Goal: Information Seeking & Learning: Learn about a topic

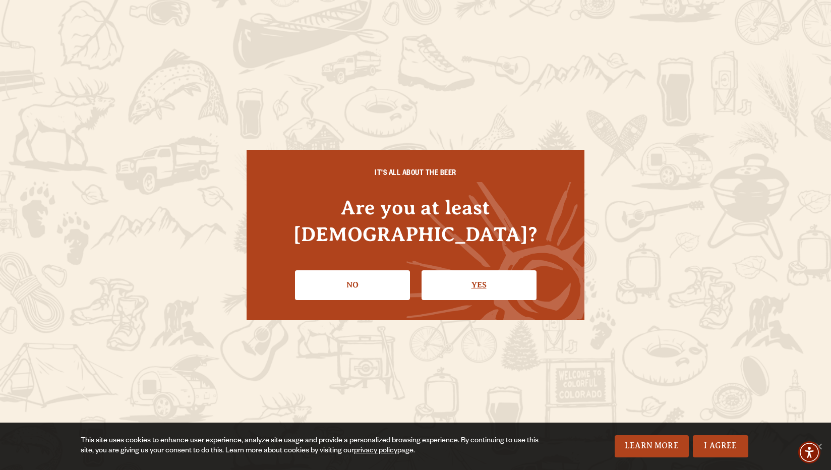
click at [471, 270] on link "Yes" at bounding box center [478, 284] width 115 height 29
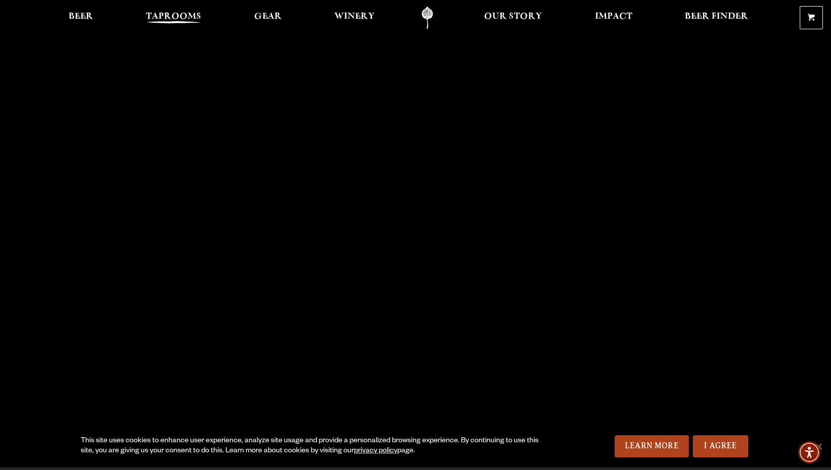
click at [166, 16] on span "Taprooms" at bounding box center [173, 17] width 55 height 8
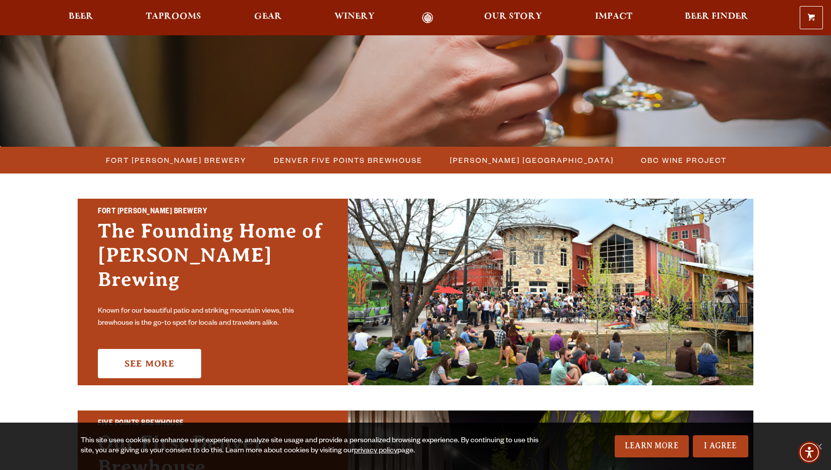
scroll to position [181, 0]
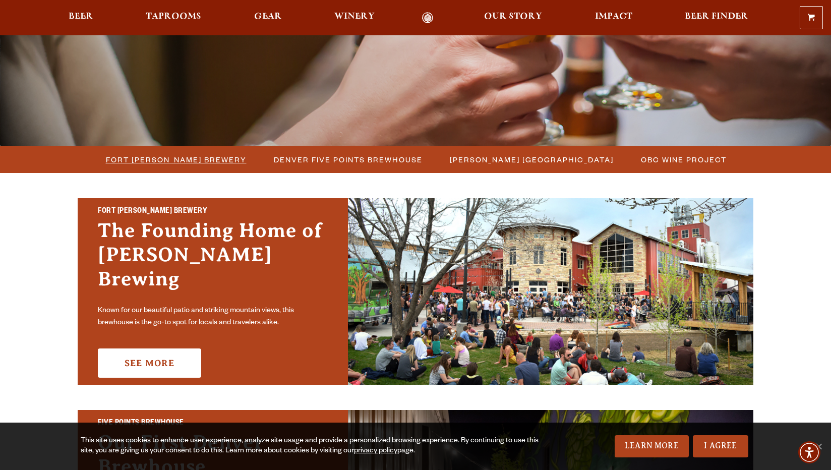
click at [173, 158] on span "Fort [PERSON_NAME] Brewery" at bounding box center [176, 159] width 141 height 15
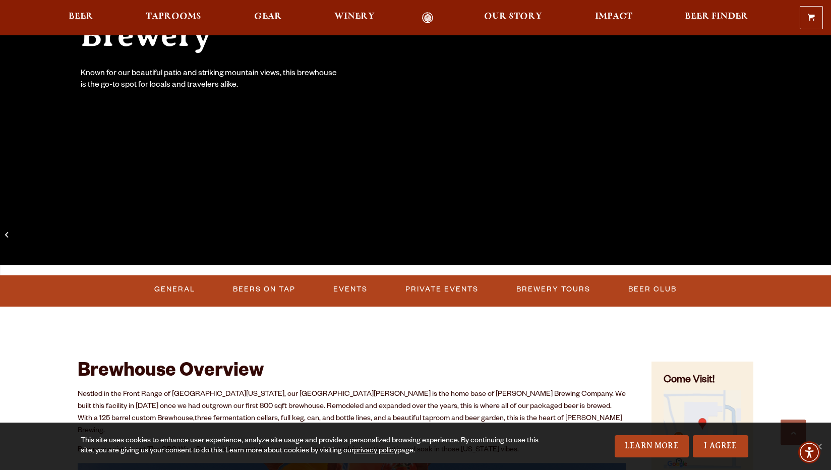
scroll to position [158, 0]
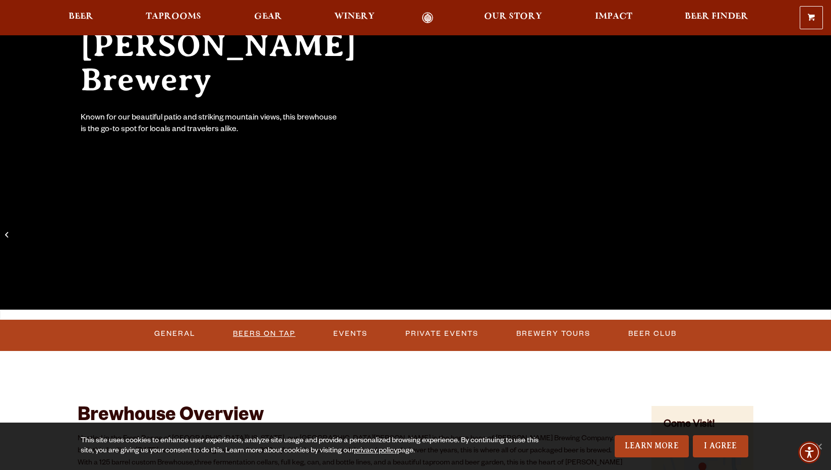
click at [255, 332] on link "Beers on Tap" at bounding box center [264, 333] width 71 height 23
click at [271, 334] on link "Beers on Tap" at bounding box center [268, 333] width 89 height 23
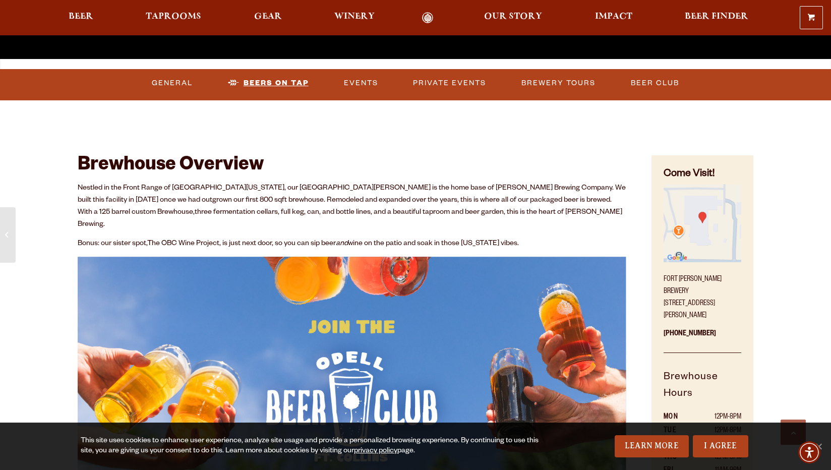
scroll to position [409, 0]
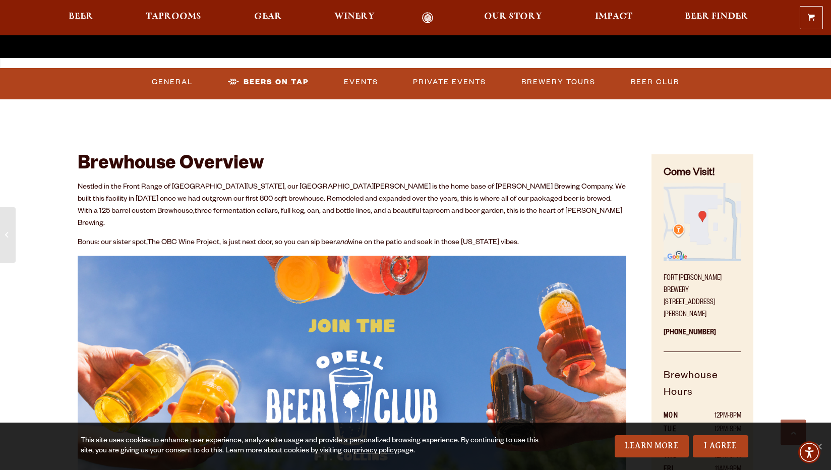
click at [258, 81] on link "Beers on Tap" at bounding box center [268, 82] width 89 height 23
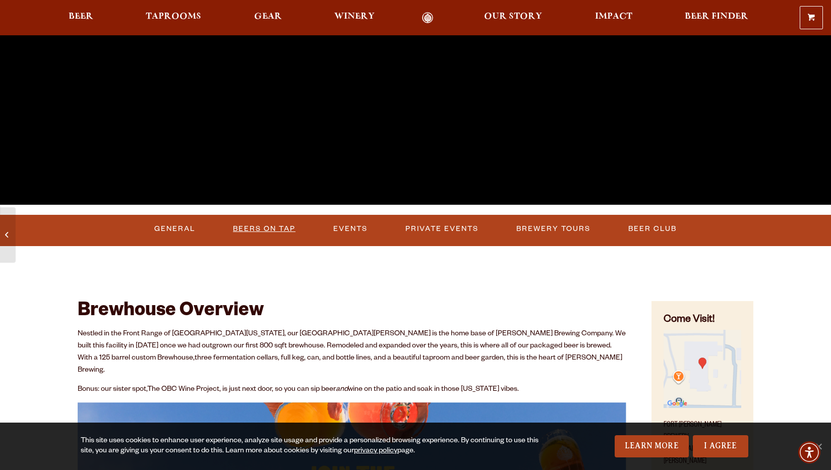
scroll to position [204, 0]
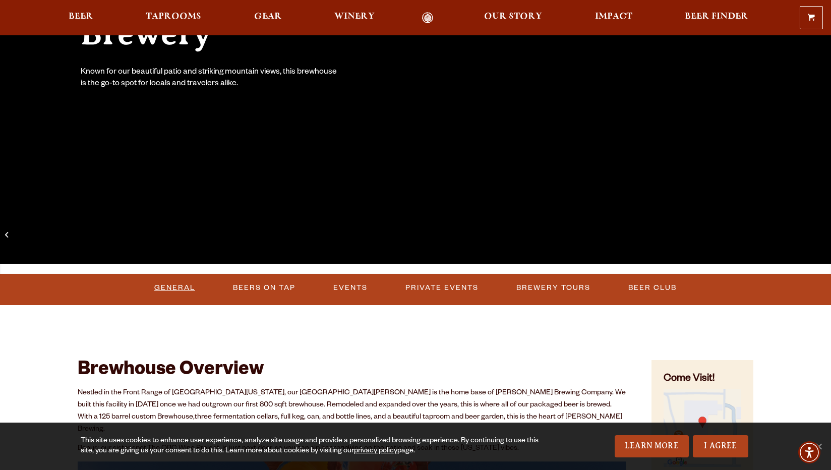
click at [172, 289] on link "General" at bounding box center [174, 287] width 49 height 23
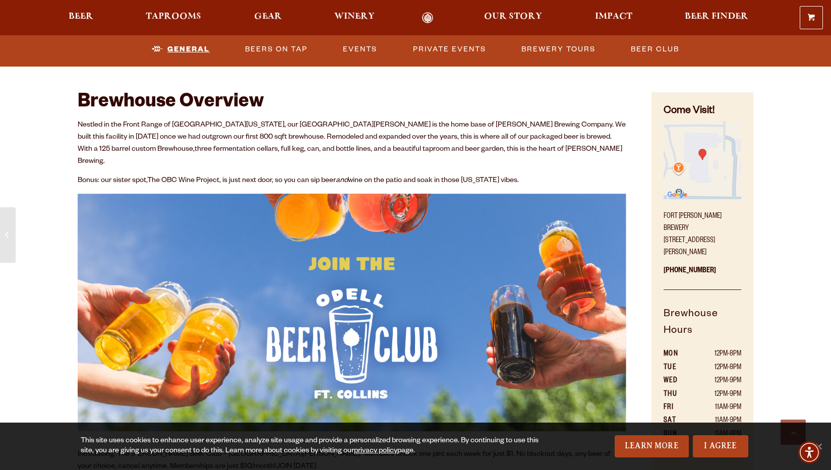
scroll to position [475, 0]
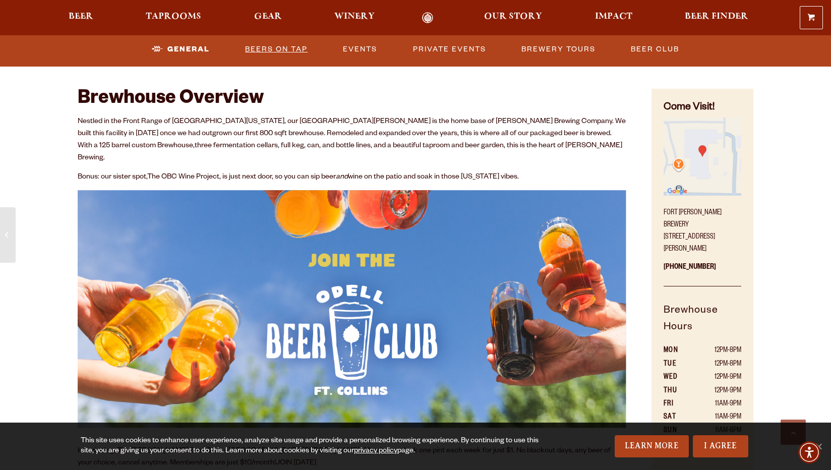
click at [273, 48] on link "Beers on Tap" at bounding box center [276, 49] width 71 height 23
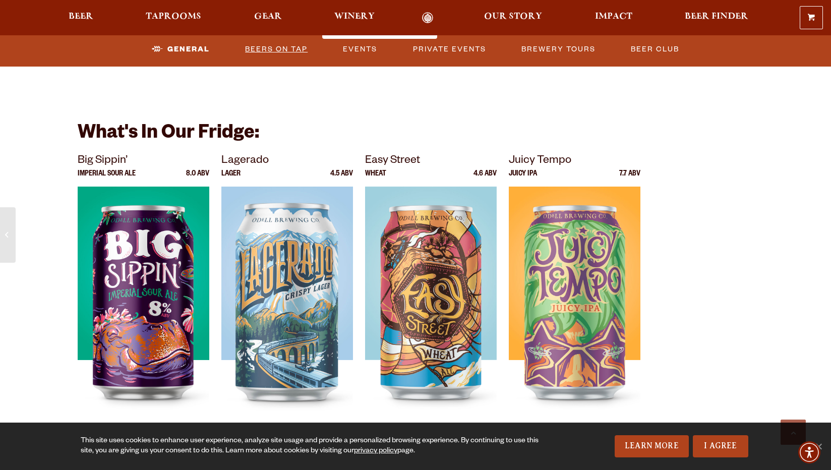
scroll to position [1893, 0]
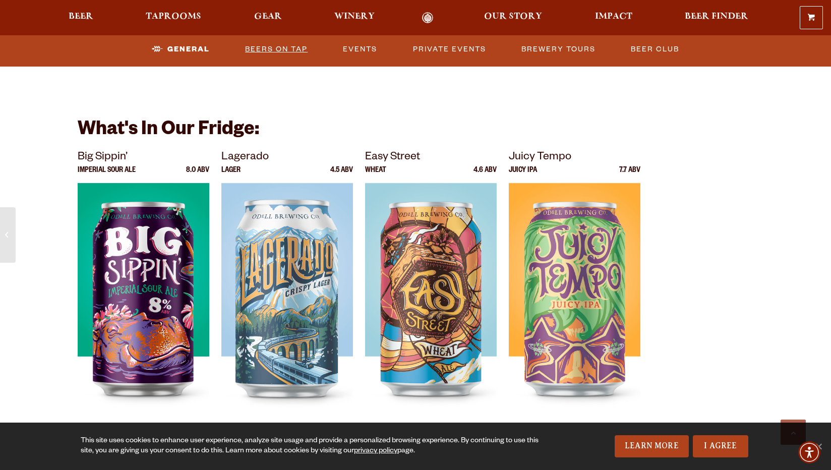
click at [273, 48] on link "Beers on Tap" at bounding box center [276, 49] width 71 height 23
click at [273, 48] on link "Beers on Tap" at bounding box center [268, 49] width 89 height 23
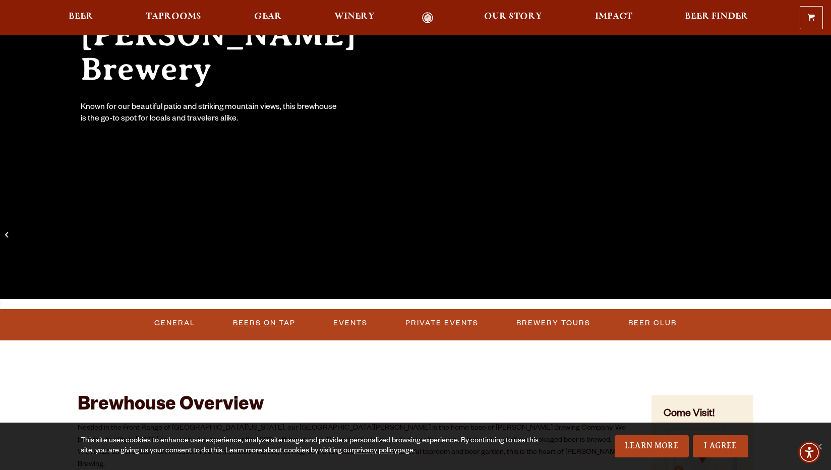
scroll to position [272, 0]
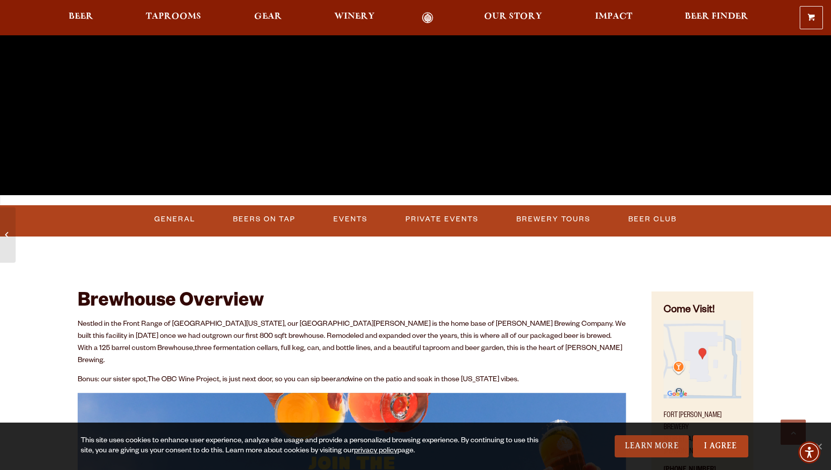
click at [651, 449] on link "Learn More" at bounding box center [651, 446] width 74 height 22
click at [720, 445] on link "I Agree" at bounding box center [720, 446] width 55 height 22
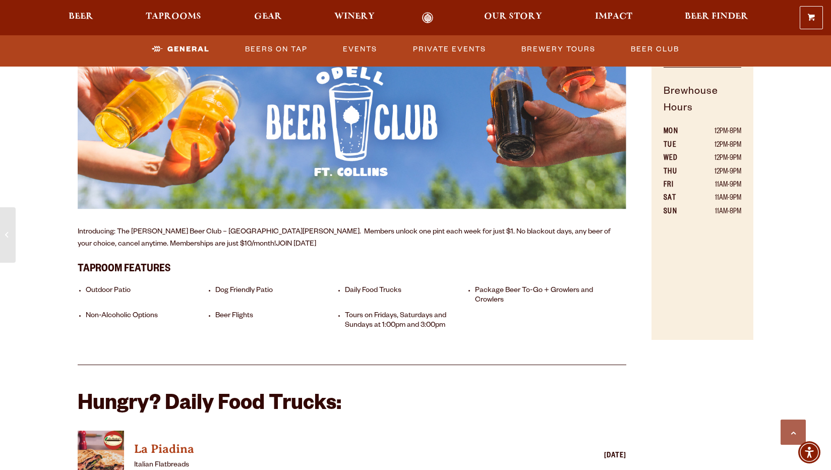
scroll to position [737, 0]
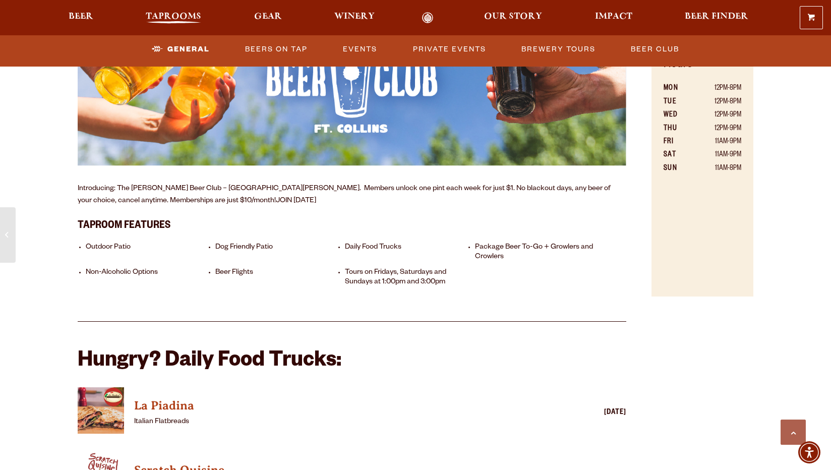
click at [165, 14] on span "Taprooms" at bounding box center [173, 17] width 55 height 8
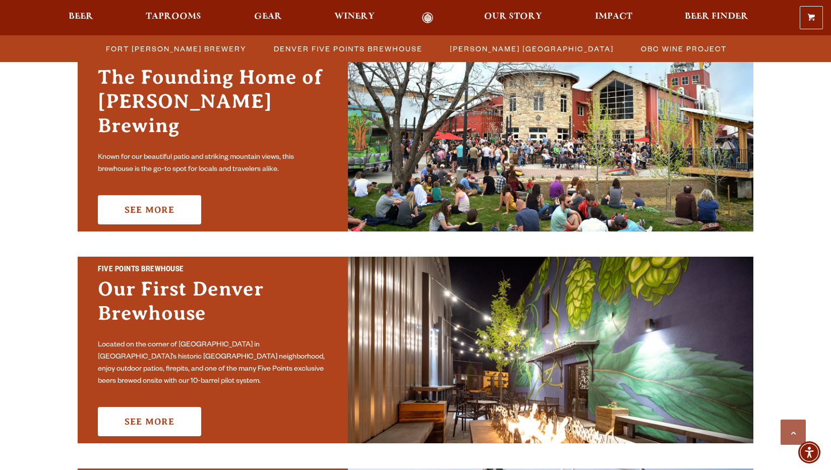
scroll to position [271, 0]
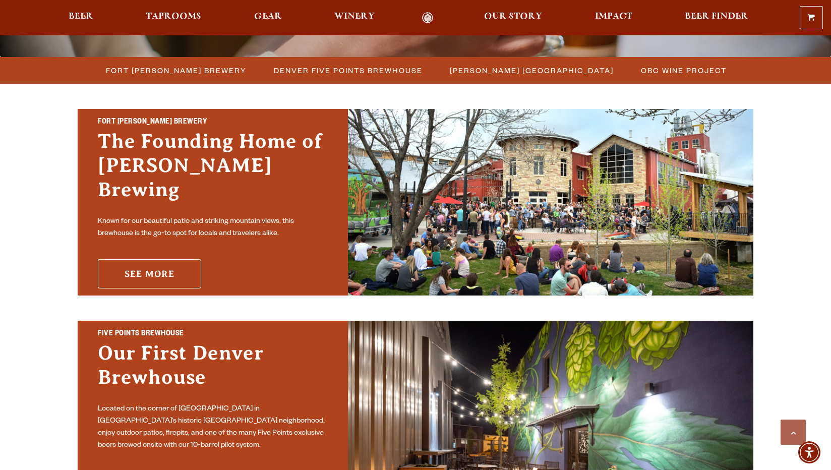
click at [148, 268] on link "See More" at bounding box center [149, 273] width 103 height 29
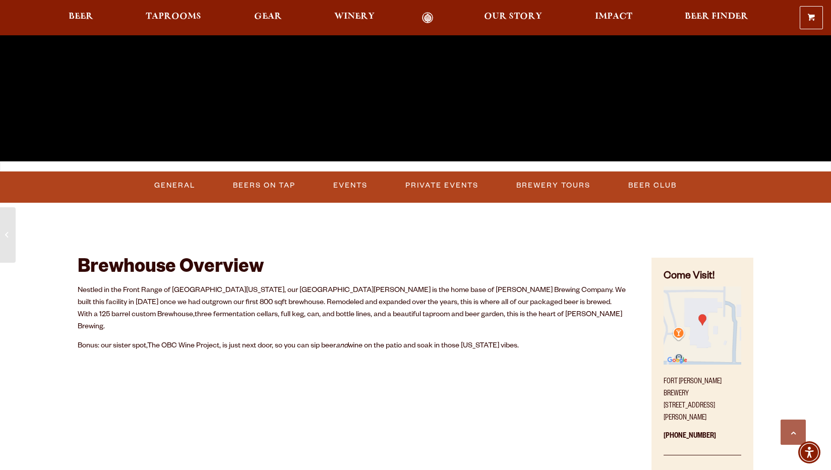
scroll to position [281, 0]
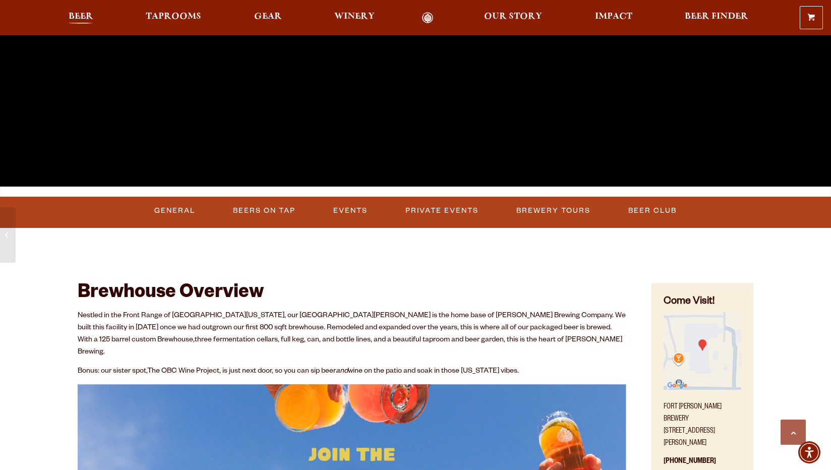
click at [77, 20] on span "Beer" at bounding box center [81, 17] width 25 height 8
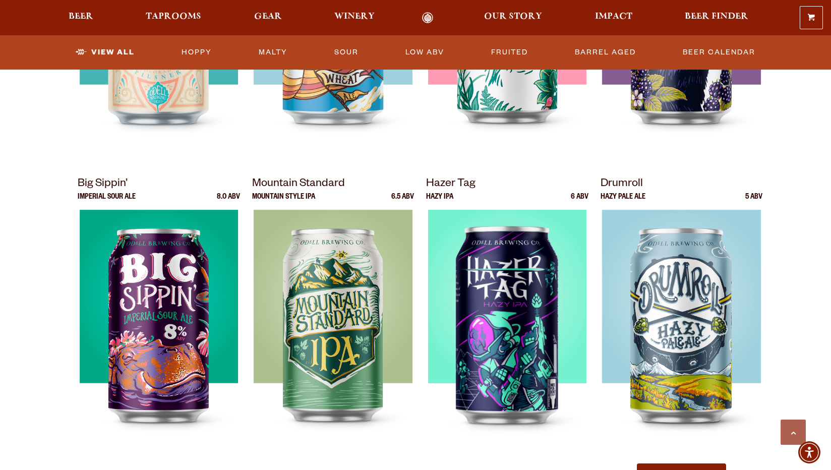
scroll to position [929, 0]
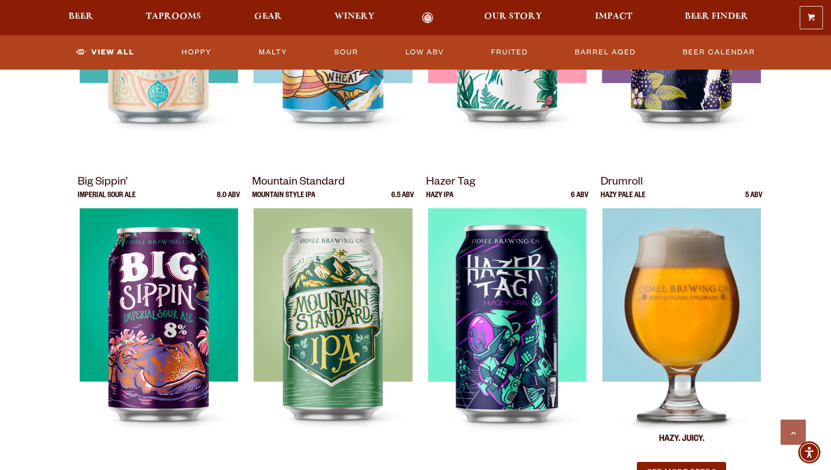
click at [687, 339] on img at bounding box center [681, 334] width 159 height 252
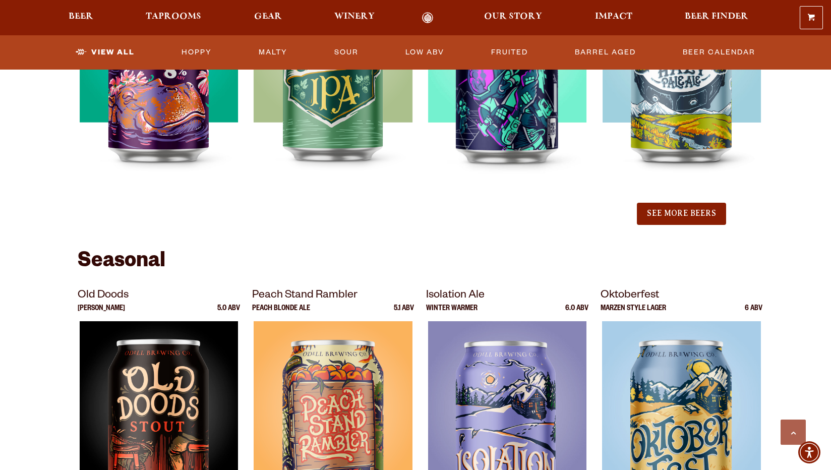
scroll to position [1202, 0]
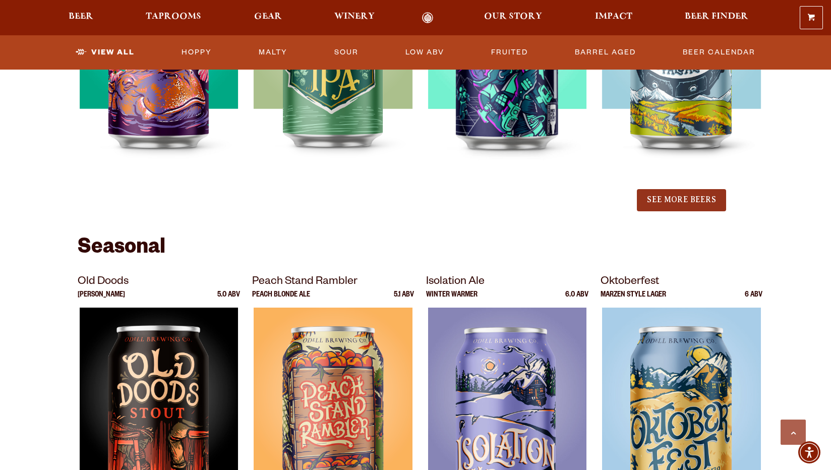
click at [671, 200] on button "See More Beers" at bounding box center [681, 200] width 89 height 22
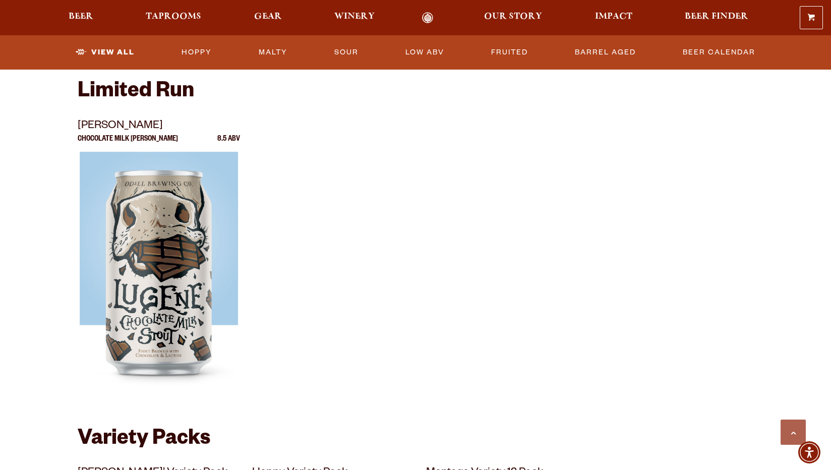
scroll to position [1975, 0]
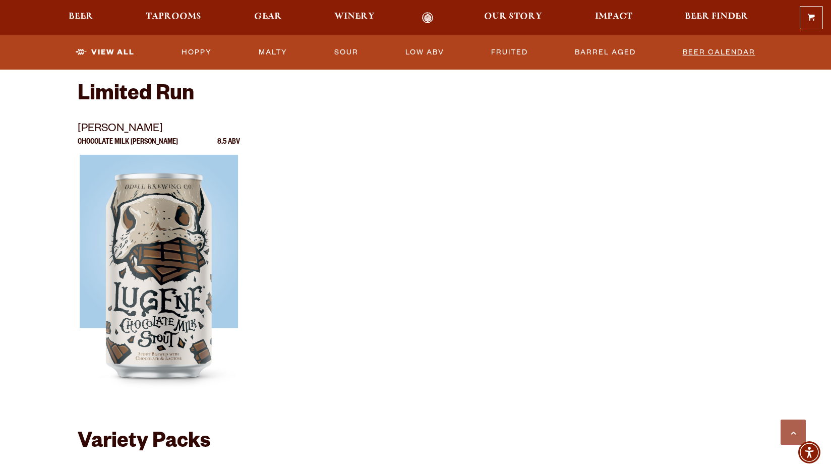
click at [708, 51] on link "Beer Calendar" at bounding box center [719, 52] width 81 height 23
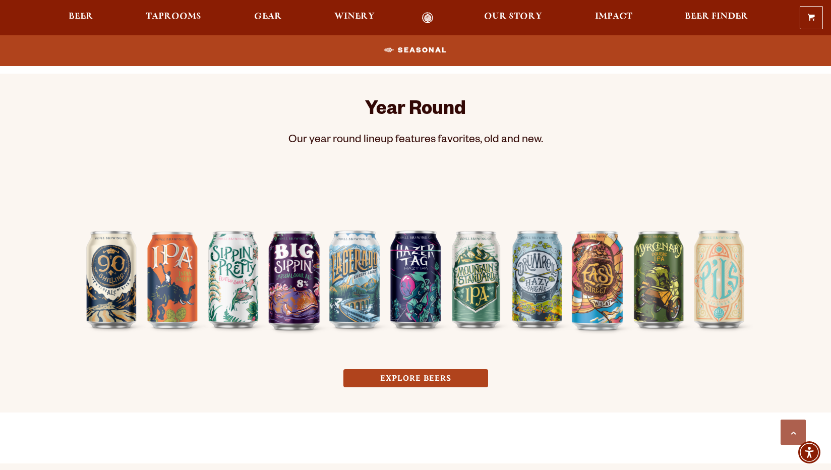
scroll to position [775, 0]
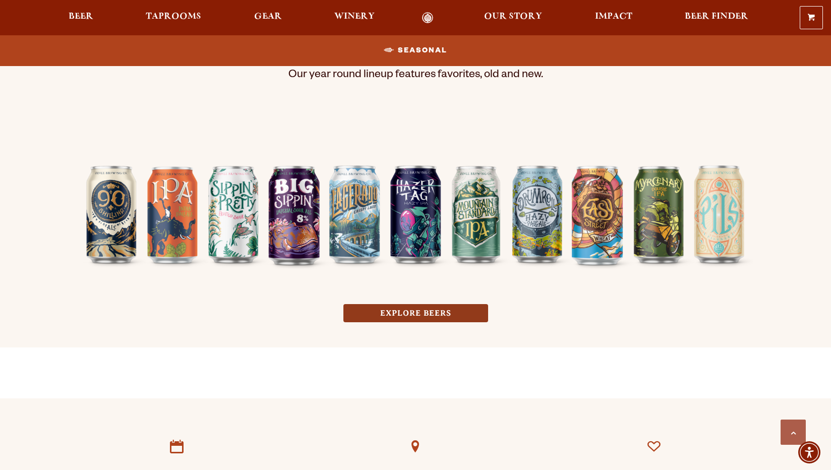
click at [414, 315] on link "EXPLORE BEERS" at bounding box center [415, 313] width 145 height 19
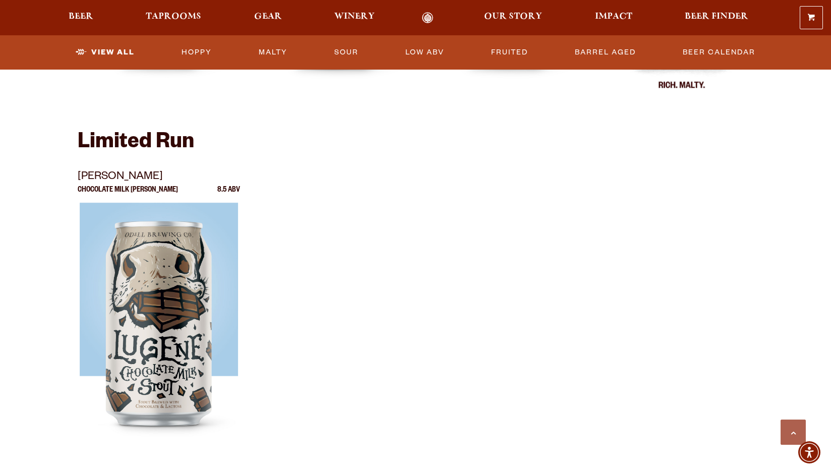
scroll to position [1672, 0]
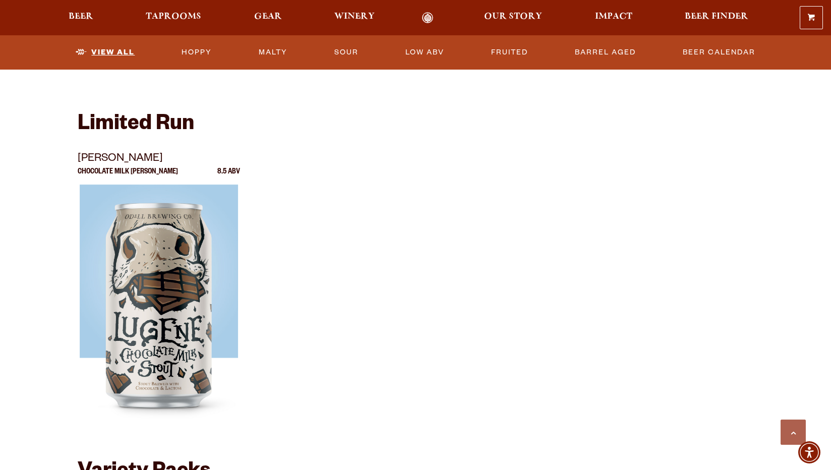
click at [111, 53] on link "View All" at bounding box center [105, 52] width 67 height 23
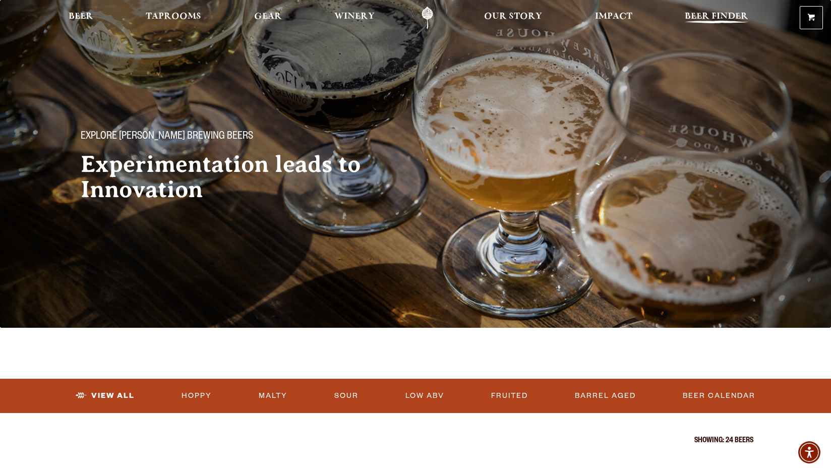
click at [697, 14] on span "Beer Finder" at bounding box center [717, 17] width 64 height 8
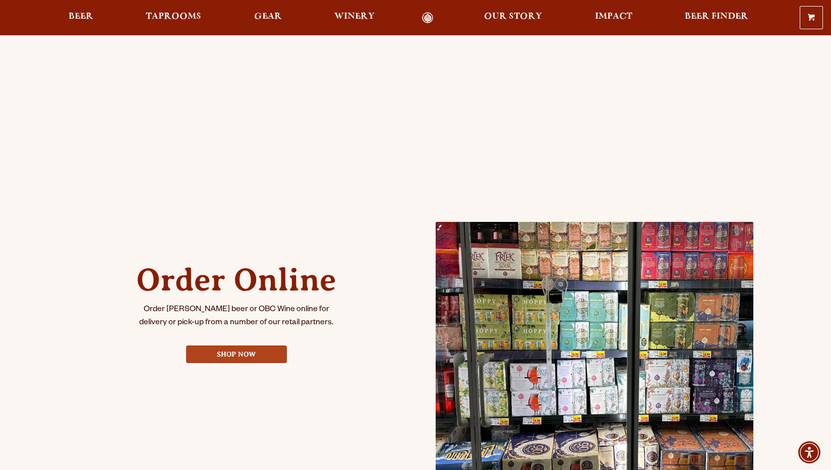
scroll to position [275, 0]
